Goal: Task Accomplishment & Management: Manage account settings

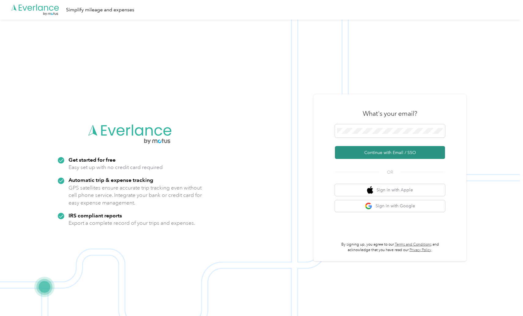
click at [384, 153] on button "Continue with Email / SSO" at bounding box center [390, 152] width 110 height 13
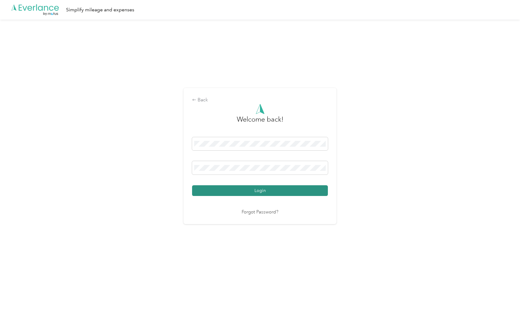
click at [264, 189] on button "Login" at bounding box center [260, 190] width 136 height 11
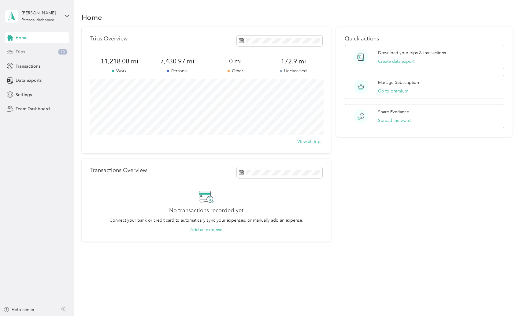
click at [51, 52] on div "Trips 10" at bounding box center [37, 52] width 64 height 11
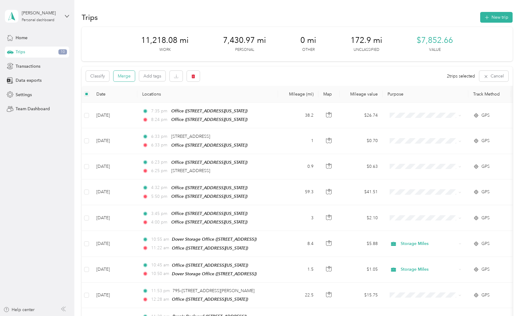
click at [127, 77] on button "Merge" at bounding box center [124, 76] width 21 height 11
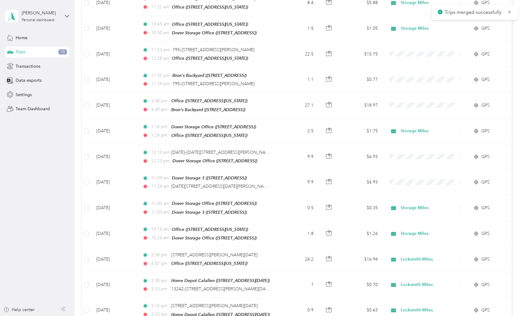
scroll to position [240, 0]
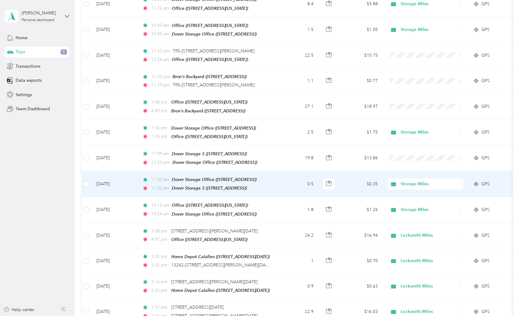
click at [460, 182] on icon at bounding box center [460, 183] width 3 height 3
click at [428, 210] on span "Locksmith Miles" at bounding box center [431, 208] width 57 height 6
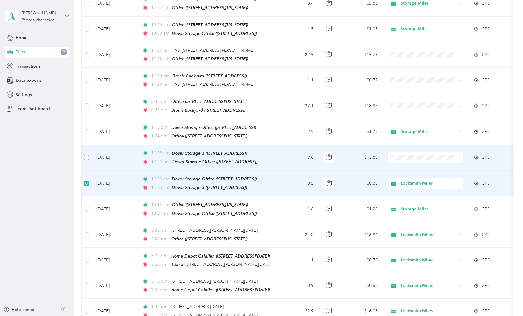
click at [88, 155] on span at bounding box center [86, 157] width 5 height 5
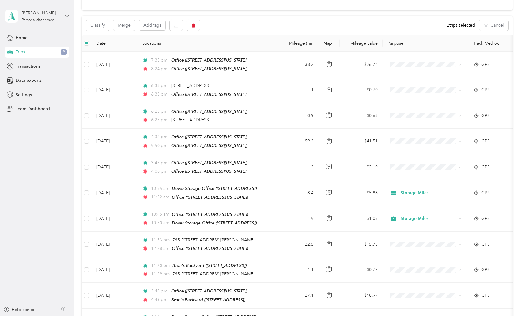
scroll to position [28, 0]
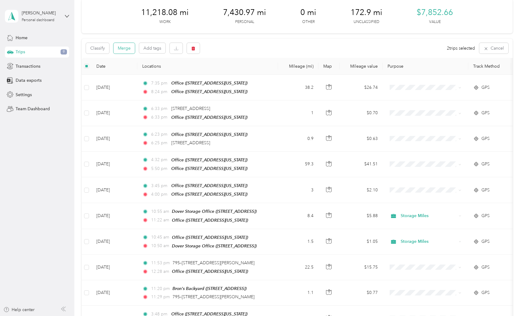
click at [129, 46] on button "Merge" at bounding box center [124, 48] width 21 height 11
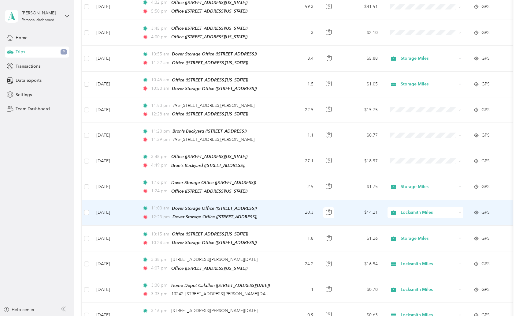
scroll to position [186, 0]
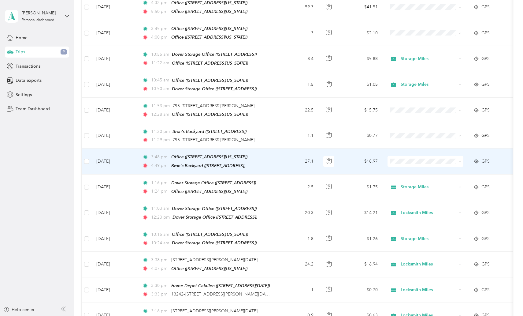
click at [459, 160] on icon at bounding box center [460, 161] width 3 height 3
click at [418, 212] on li "Music Travel" at bounding box center [426, 210] width 76 height 11
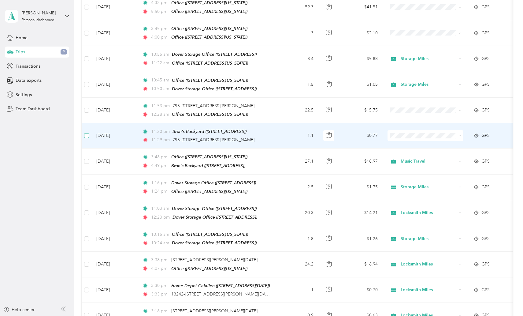
click at [87, 133] on span at bounding box center [86, 135] width 5 height 5
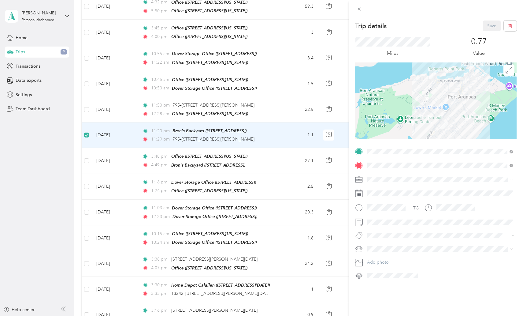
click at [88, 106] on div "Trip details Save This trip cannot be edited because it is either under review,…" at bounding box center [261, 158] width 523 height 316
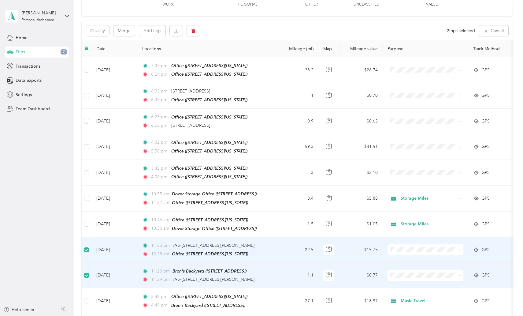
scroll to position [42, 0]
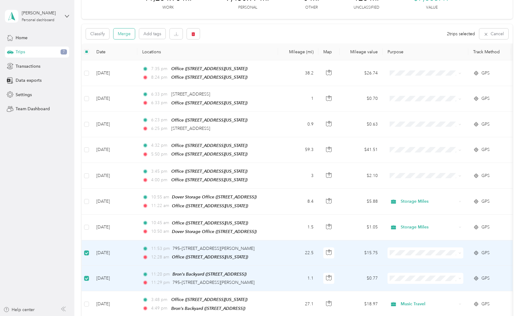
click at [124, 33] on button "Merge" at bounding box center [124, 33] width 21 height 11
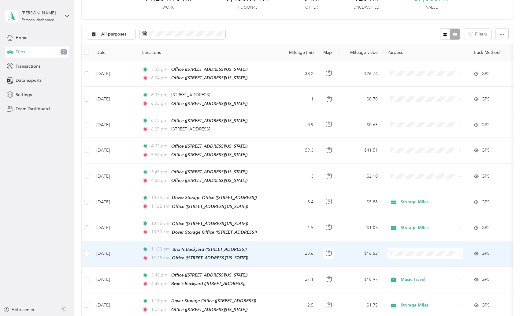
click at [461, 253] on icon at bounding box center [460, 253] width 2 height 1
click at [432, 204] on span "Music Travel" at bounding box center [431, 204] width 57 height 6
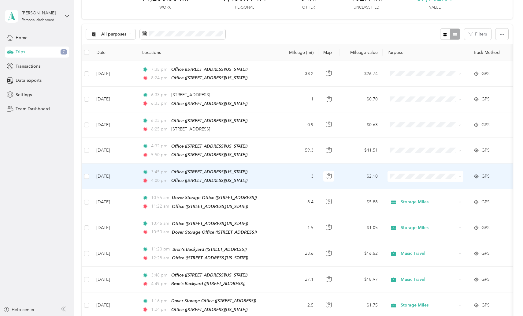
click at [292, 173] on td "3" at bounding box center [298, 176] width 40 height 26
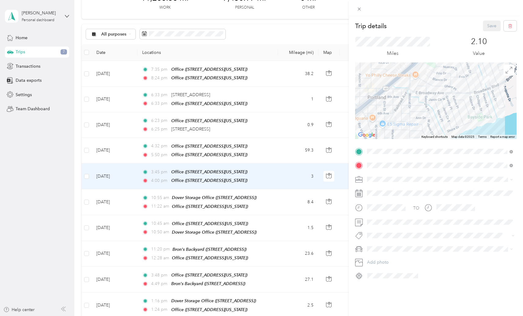
click at [292, 173] on div "Trip details Save This trip cannot be edited because it is either under review,…" at bounding box center [261, 158] width 523 height 316
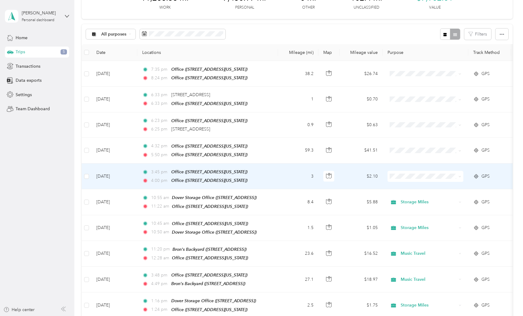
click at [460, 175] on icon at bounding box center [460, 176] width 3 height 3
click at [425, 217] on span "Storage Miles" at bounding box center [431, 217] width 57 height 6
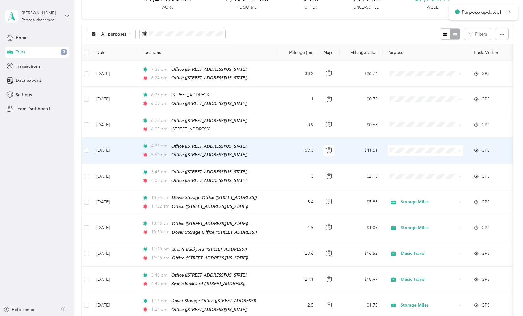
click at [271, 146] on div "4:32 pm Office ([STREET_ADDRESS][US_STATE])" at bounding box center [206, 146] width 129 height 7
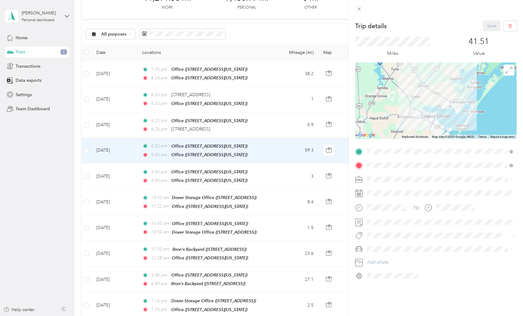
click at [277, 149] on div "Trip details Save This trip cannot be edited because it is either under review,…" at bounding box center [261, 158] width 523 height 316
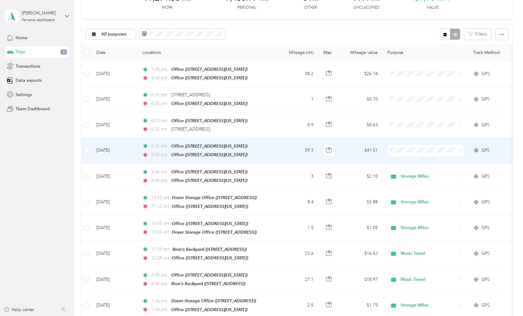
click at [460, 149] on icon at bounding box center [460, 150] width 3 height 3
click at [422, 169] on span "Personal" at bounding box center [431, 170] width 57 height 6
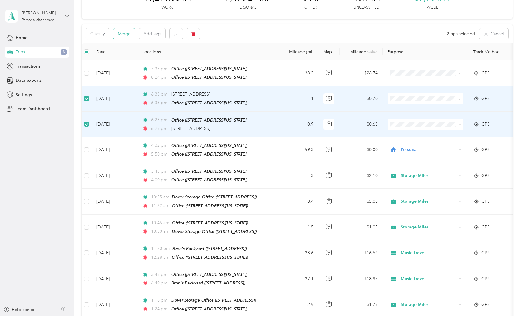
click at [128, 32] on button "Merge" at bounding box center [124, 33] width 21 height 11
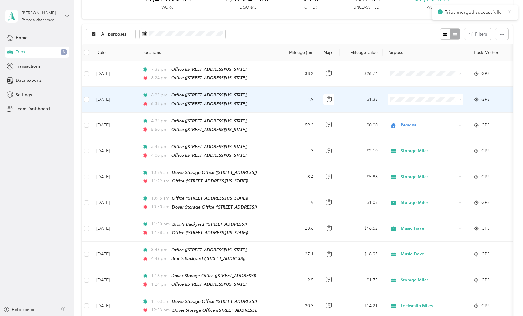
click at [287, 98] on td "1.9" at bounding box center [298, 100] width 40 height 26
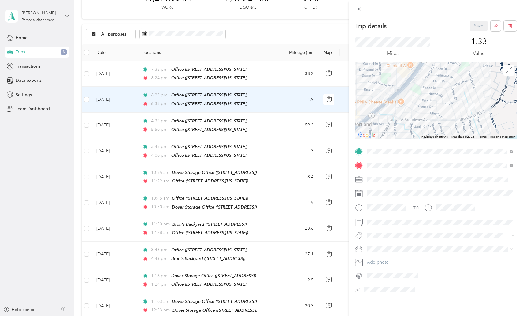
click at [383, 199] on span "Personal" at bounding box center [377, 199] width 16 height 5
click at [396, 259] on span "[PERSON_NAME]'s Cadillac" at bounding box center [395, 259] width 53 height 5
click at [281, 68] on div "Trip details Save This trip cannot be edited because it is either under review,…" at bounding box center [261, 158] width 523 height 316
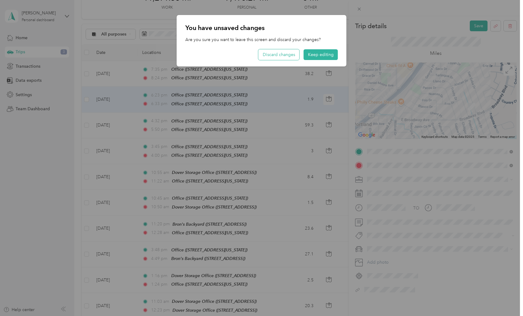
click at [289, 57] on button "Discard changes" at bounding box center [279, 54] width 41 height 11
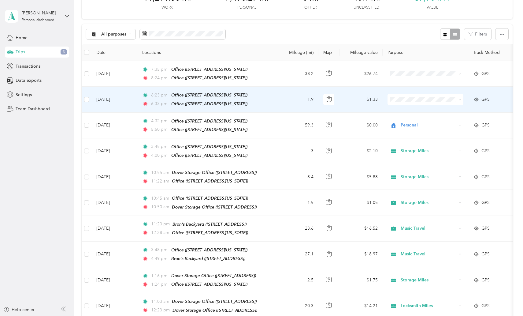
click at [284, 100] on td "1.9" at bounding box center [298, 100] width 40 height 26
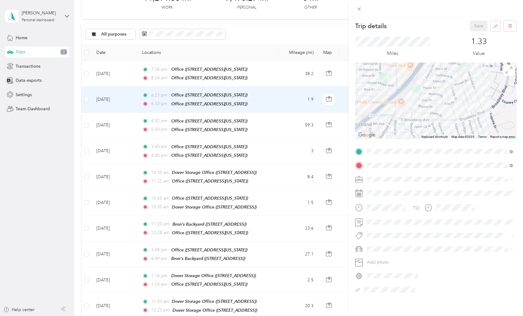
click at [377, 201] on div "Personal" at bounding box center [440, 199] width 142 height 6
click at [388, 259] on span "[PERSON_NAME]'s Cadillac" at bounding box center [395, 259] width 53 height 5
click at [479, 23] on button "Save" at bounding box center [479, 26] width 18 height 11
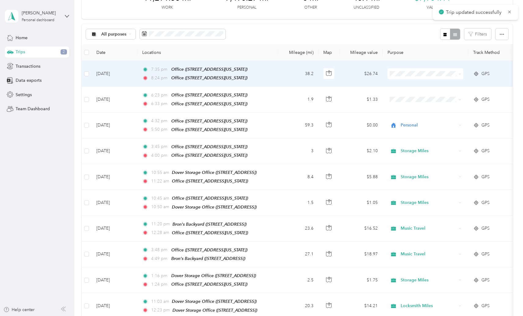
click at [281, 70] on td "38.2" at bounding box center [298, 74] width 40 height 26
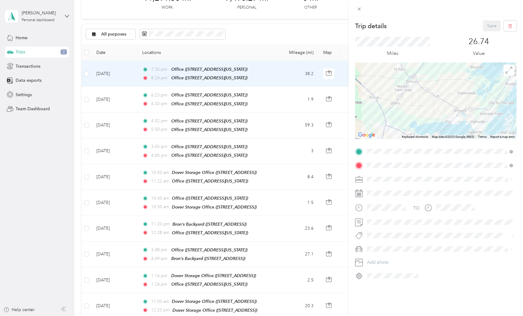
click at [378, 201] on div "Personal" at bounding box center [440, 200] width 142 height 6
click at [393, 260] on span "[PERSON_NAME]'s Cadillac" at bounding box center [395, 259] width 53 height 5
click at [493, 28] on button "Save" at bounding box center [492, 26] width 18 height 11
